Goal: Task Accomplishment & Management: Manage account settings

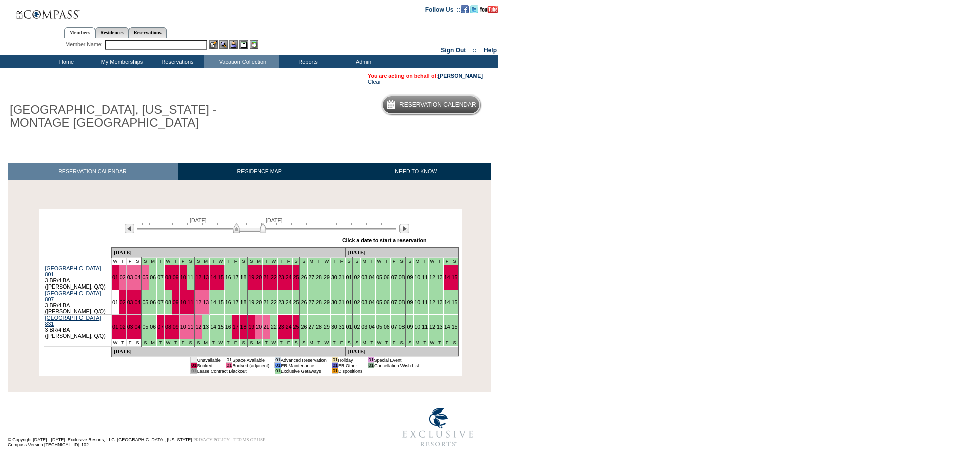
drag, startPoint x: 226, startPoint y: 229, endPoint x: 246, endPoint y: 232, distance: 20.8
click at [246, 232] on img at bounding box center [249, 228] width 33 height 10
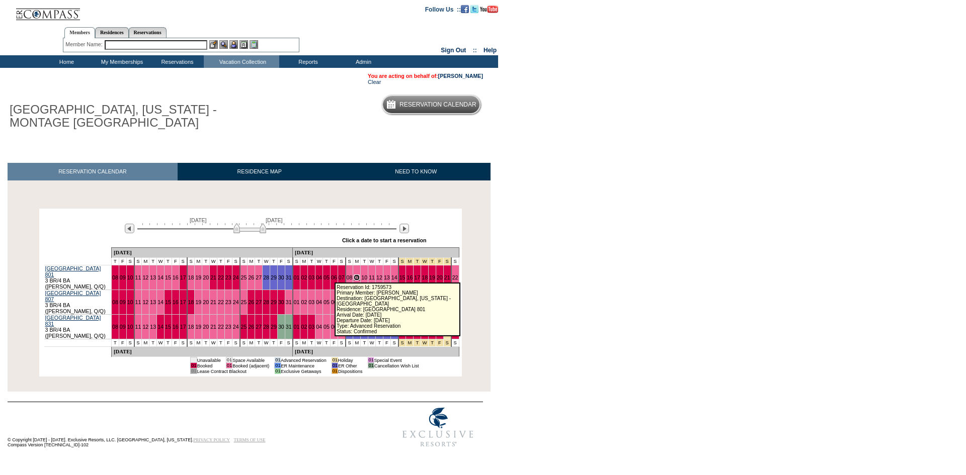
click at [354, 275] on link "09" at bounding box center [357, 278] width 6 height 6
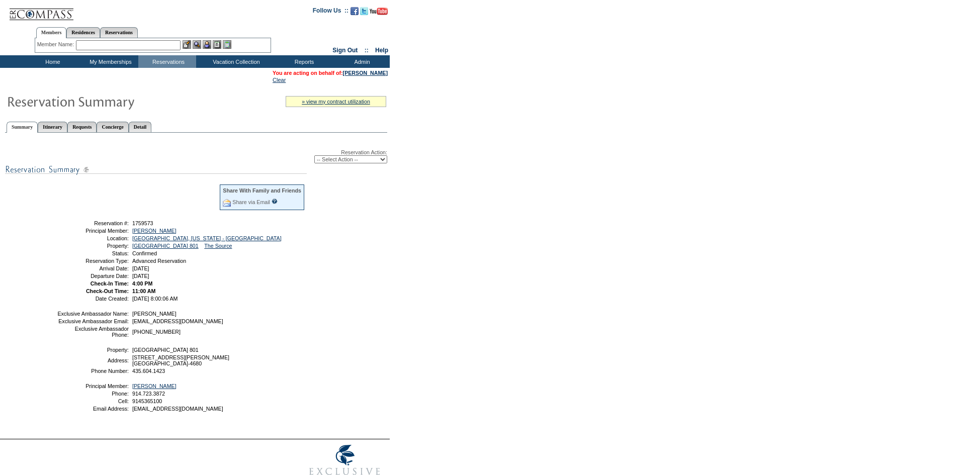
click at [347, 162] on select "-- Select Action -- Modify Reservation Dates Modify Reservation Cost Modify Occ…" at bounding box center [350, 159] width 73 height 8
select select "CancelRes"
click at [314, 157] on select "-- Select Action -- Modify Reservation Dates Modify Reservation Cost Modify Occ…" at bounding box center [350, 159] width 73 height 8
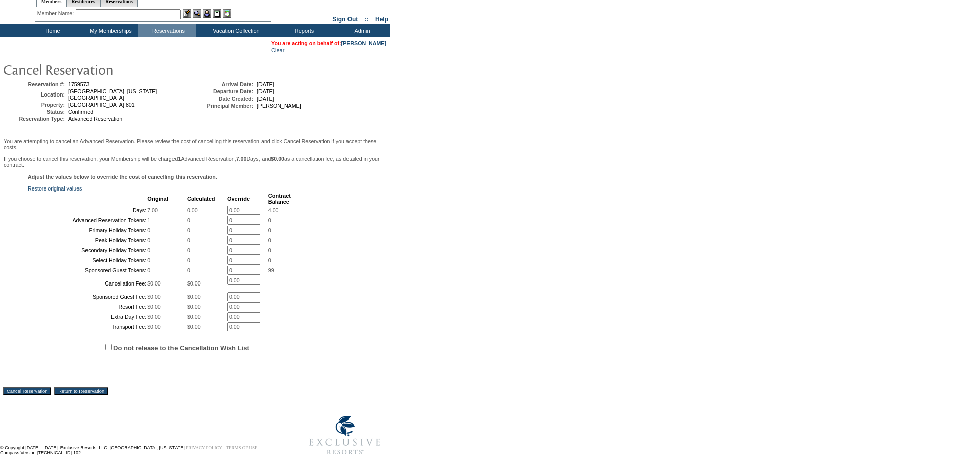
scroll to position [116, 0]
click at [200, 345] on label "Do not release to the Cancellation Wish List" at bounding box center [181, 349] width 136 height 8
click at [112, 344] on input "Do not release to the Cancellation Wish List" at bounding box center [108, 347] width 7 height 7
checkbox input "true"
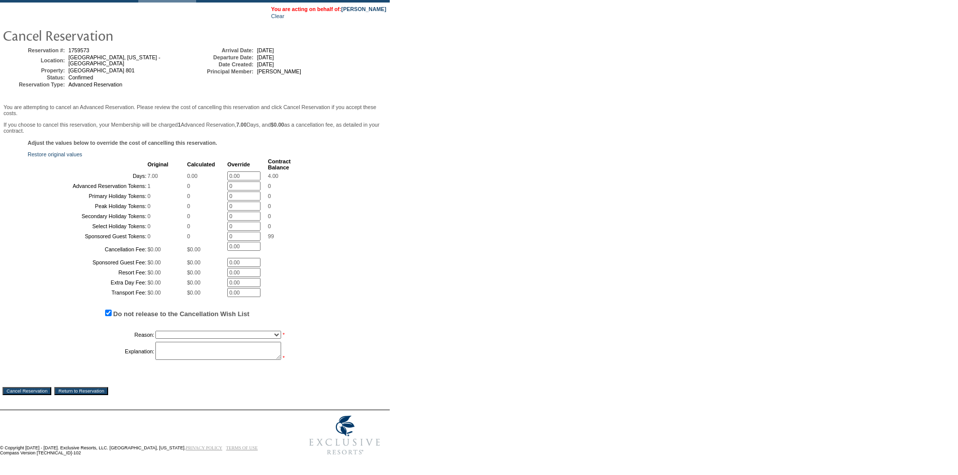
click at [203, 339] on select "Creating Continuous Stay Days Booked After Cancellation Experiential / Hotel / …" at bounding box center [218, 335] width 126 height 8
select select "1030"
click at [155, 339] on select "Creating Continuous Stay Days Booked After Cancellation Experiential / Hotel / …" at bounding box center [218, 335] width 126 height 8
click at [225, 360] on textarea at bounding box center [218, 351] width 126 height 18
type textarea "ef"
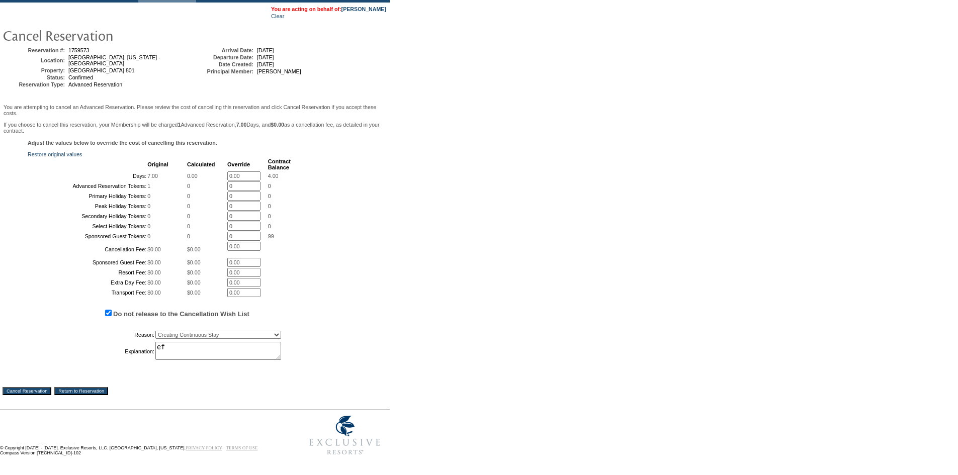
click at [26, 395] on input "Cancel Reservation" at bounding box center [27, 391] width 49 height 8
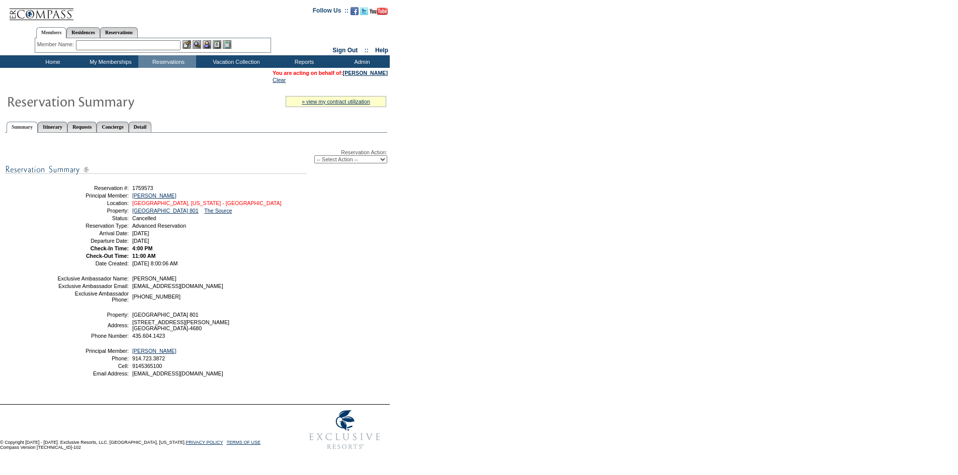
click at [202, 206] on link "[GEOGRAPHIC_DATA], [US_STATE] - [GEOGRAPHIC_DATA]" at bounding box center [206, 203] width 149 height 6
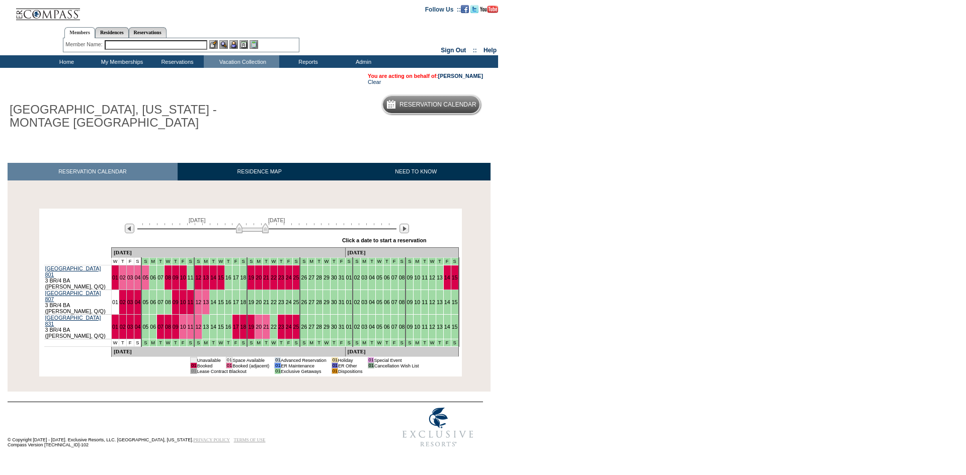
drag, startPoint x: 245, startPoint y: 230, endPoint x: 262, endPoint y: 230, distance: 16.6
click at [262, 230] on img at bounding box center [252, 228] width 33 height 10
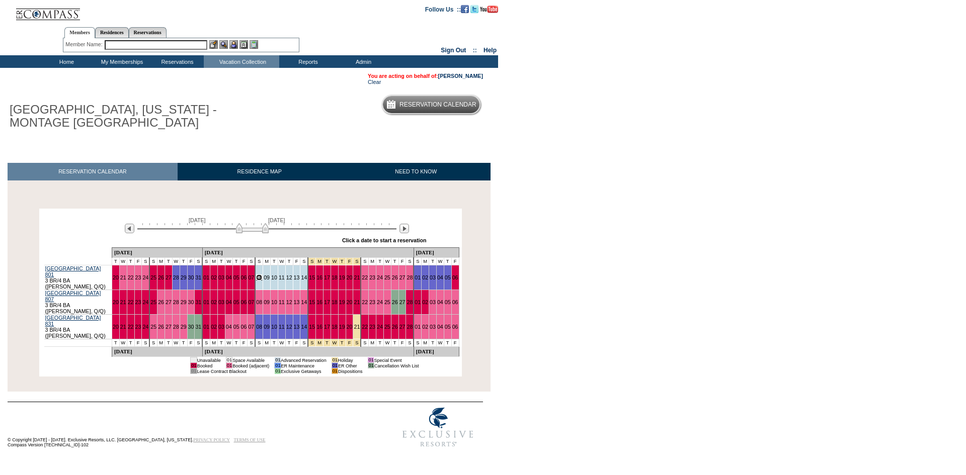
click at [256, 275] on link "08" at bounding box center [259, 278] width 6 height 6
